Goal: Transaction & Acquisition: Purchase product/service

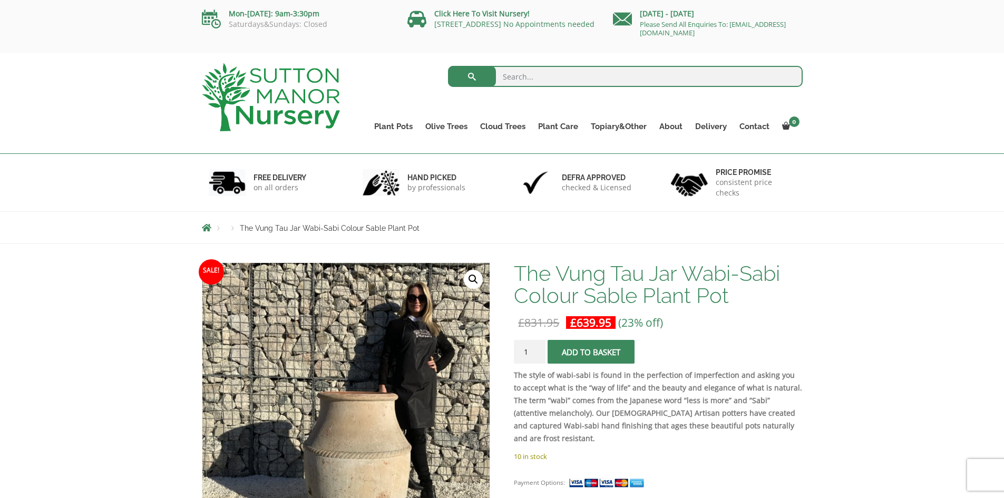
scroll to position [158, 0]
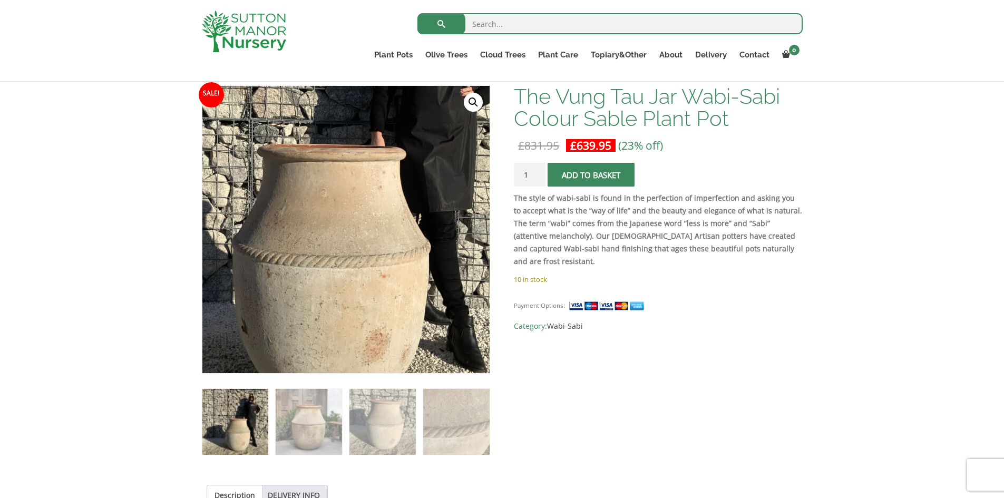
click at [385, 298] on img at bounding box center [310, 171] width 527 height 527
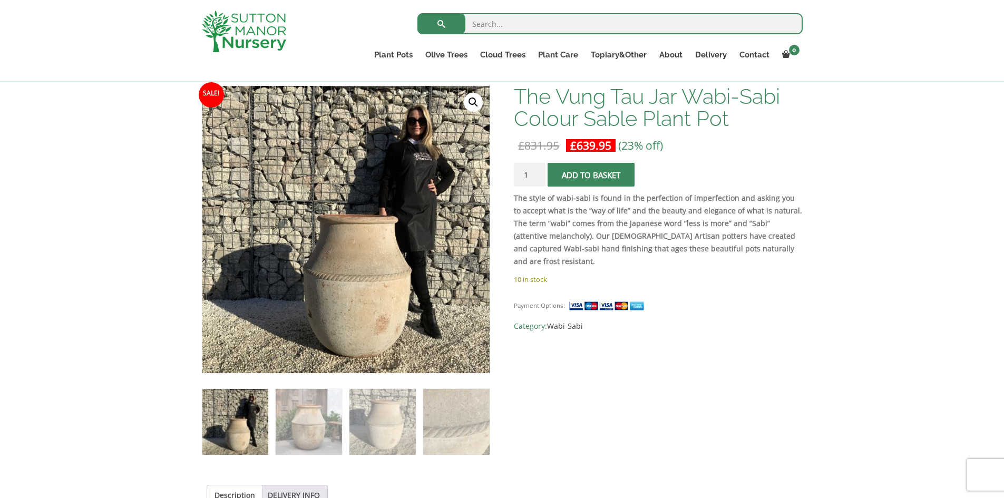
drag, startPoint x: 323, startPoint y: 420, endPoint x: 355, endPoint y: 370, distance: 59.2
click at [323, 420] on img at bounding box center [309, 422] width 66 height 66
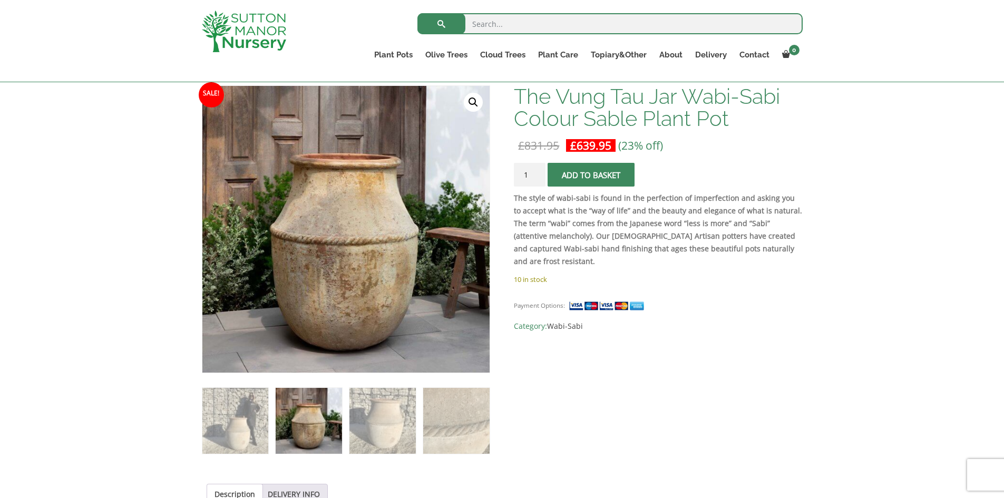
click at [399, 202] on div at bounding box center [345, 229] width 287 height 287
click at [389, 412] on img at bounding box center [382, 422] width 66 height 66
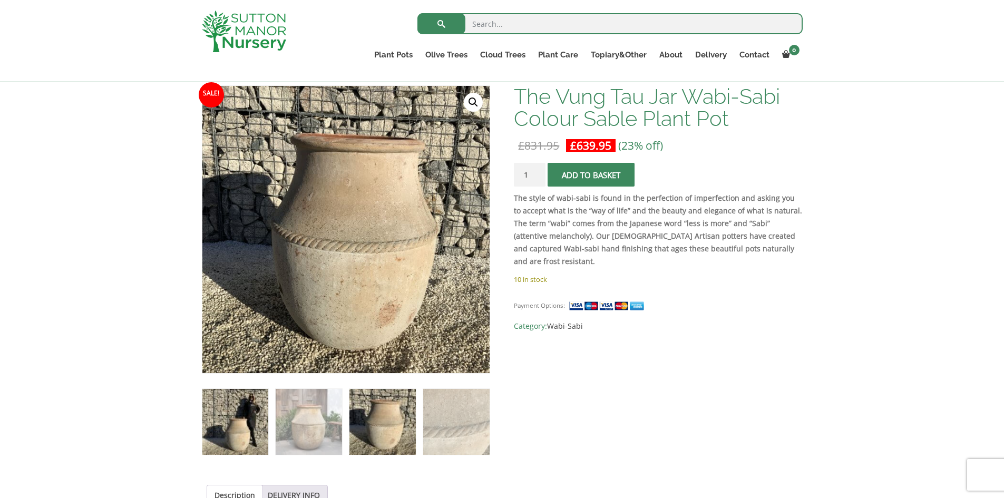
click at [236, 420] on img at bounding box center [235, 422] width 66 height 66
